Goal: Navigation & Orientation: Find specific page/section

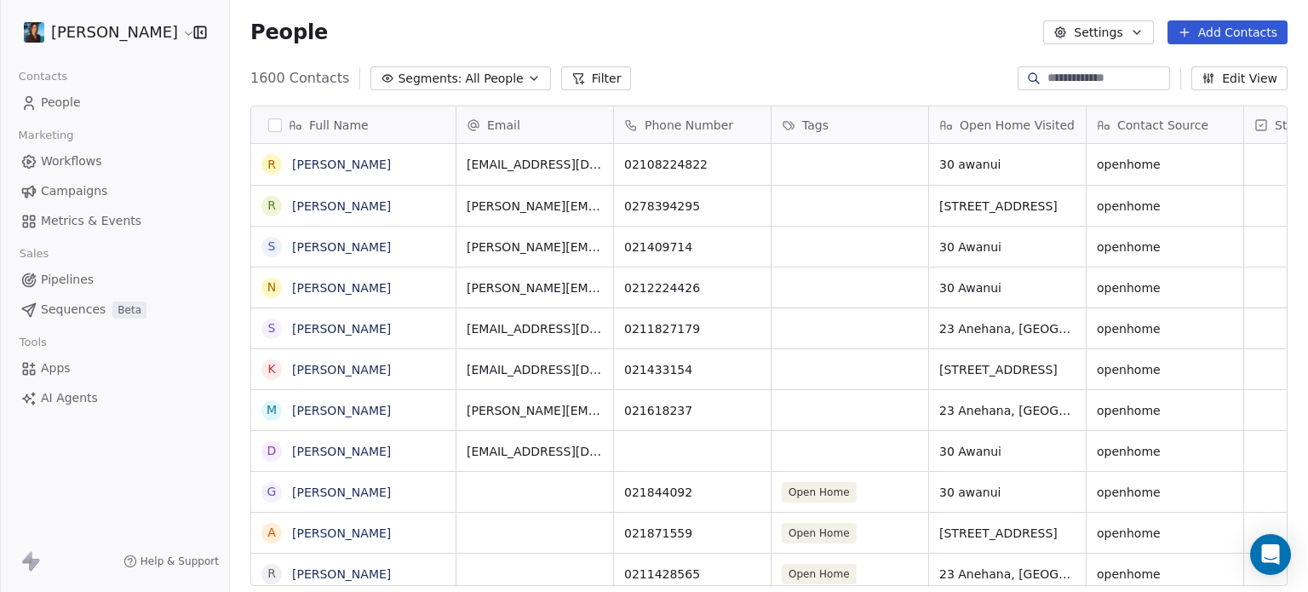
scroll to position [508, 1065]
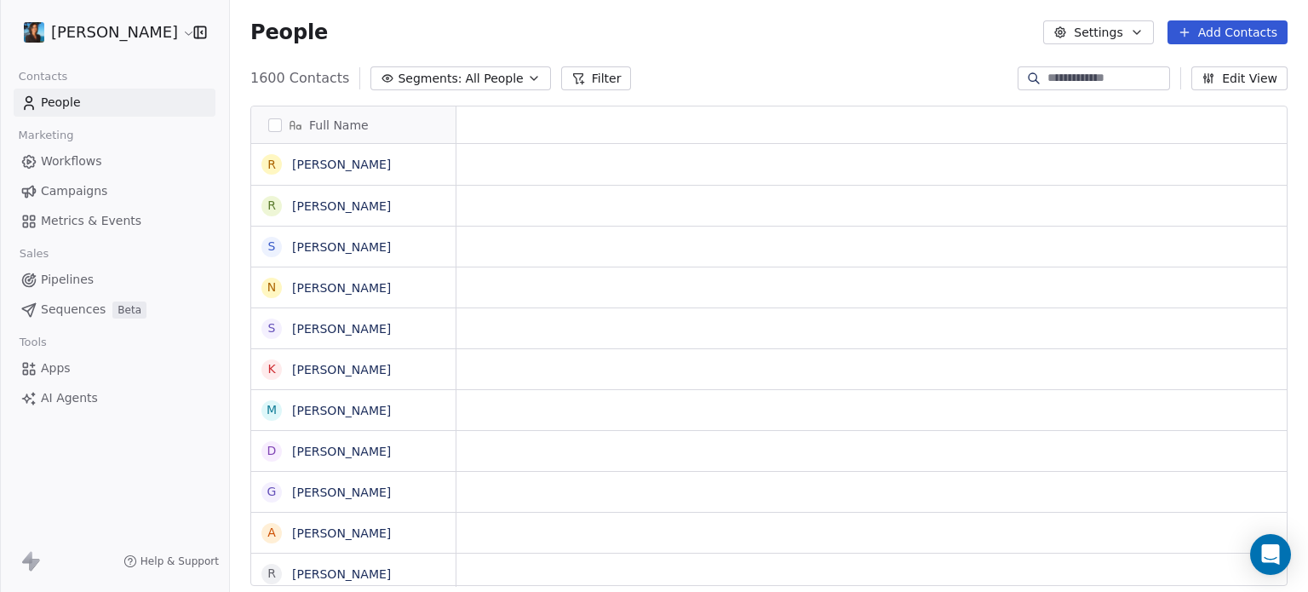
scroll to position [14, 14]
